Goal: Information Seeking & Learning: Learn about a topic

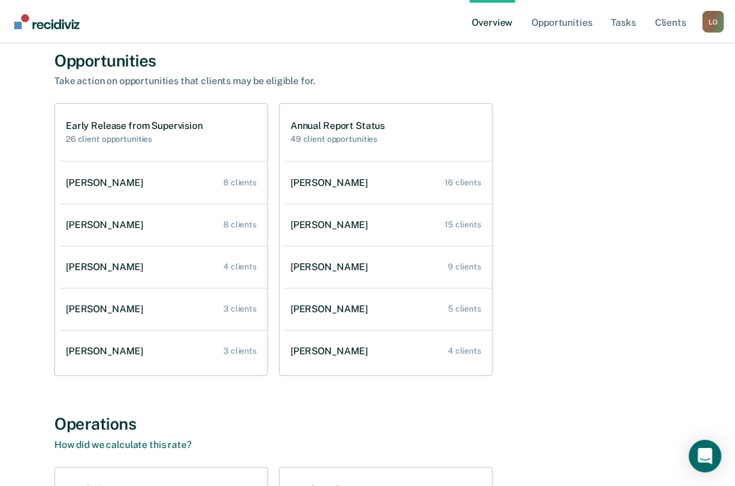
scroll to position [81, 0]
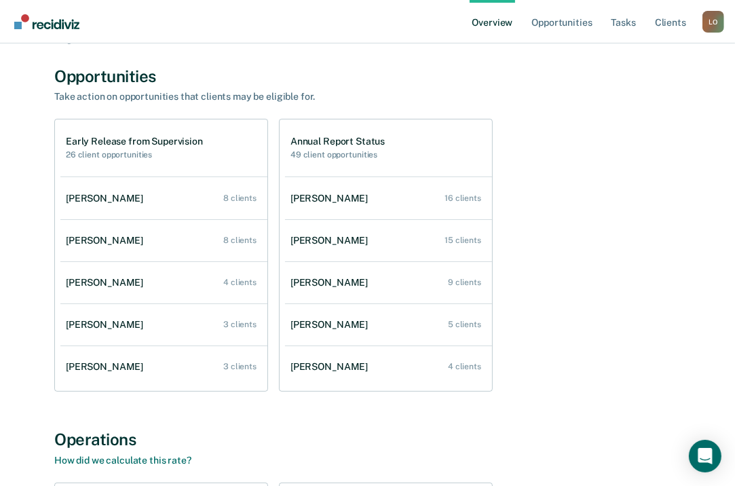
click at [113, 195] on div "[PERSON_NAME]" at bounding box center [107, 199] width 83 height 12
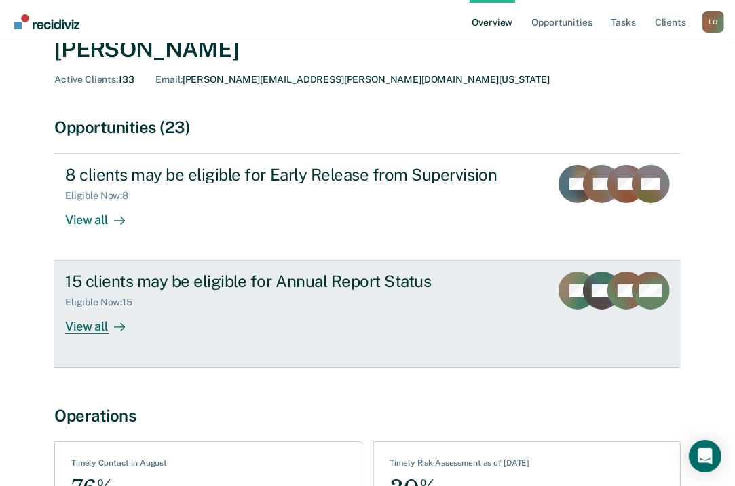
scroll to position [41, 0]
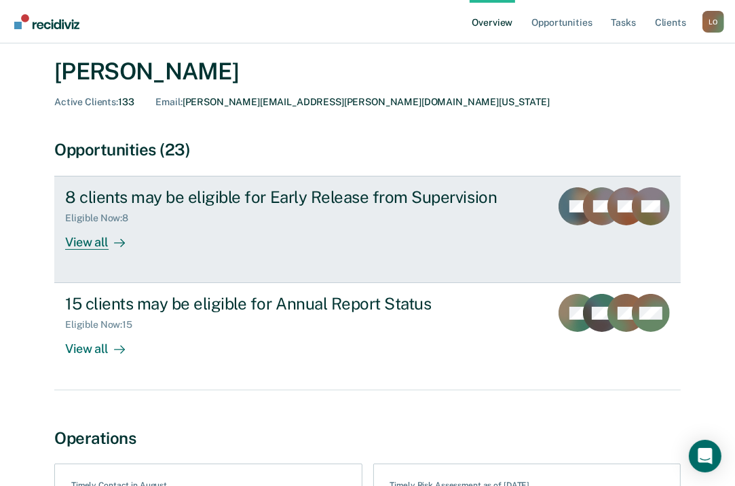
click at [140, 197] on div "8 clients may be eligible for Early Release from Supervision" at bounding box center [302, 197] width 474 height 20
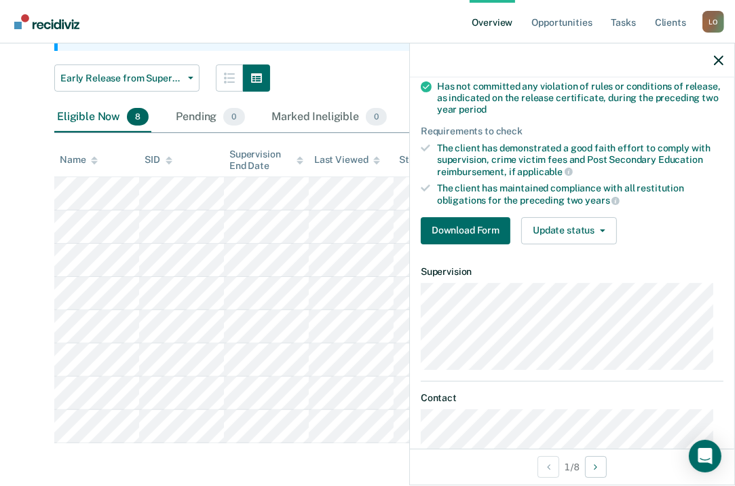
scroll to position [244, 0]
